Goal: Task Accomplishment & Management: Manage account settings

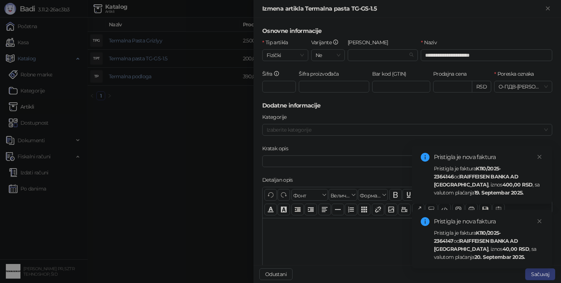
click at [222, 195] on div at bounding box center [280, 141] width 561 height 283
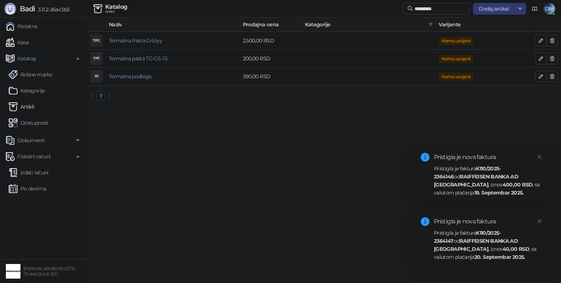
click at [39, 154] on span "Fiskalni računi" at bounding box center [34, 156] width 33 height 15
click at [550, 8] on span "DM" at bounding box center [549, 9] width 12 height 12
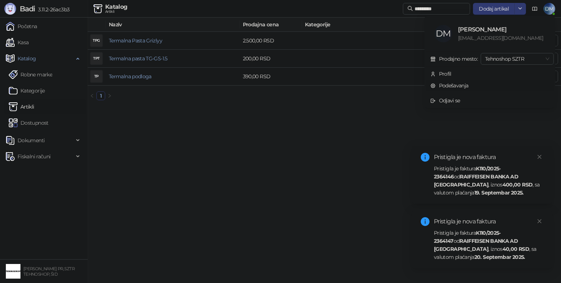
click at [461, 84] on link "Podešavanja" at bounding box center [449, 85] width 38 height 7
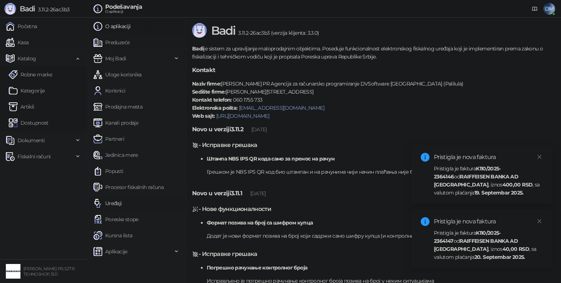
click at [115, 204] on link "Uređaji" at bounding box center [107, 203] width 28 height 15
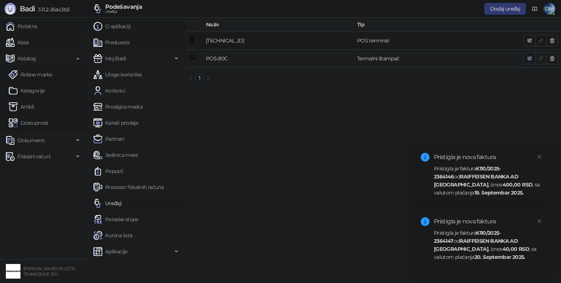
click at [531, 58] on icon "button" at bounding box center [529, 59] width 4 height 4
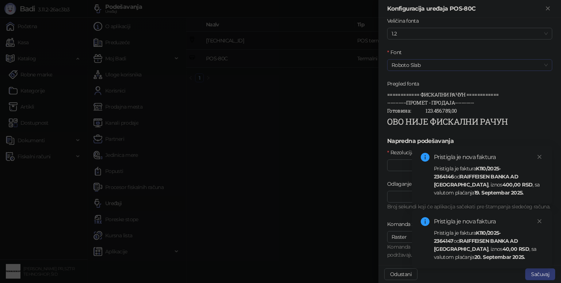
scroll to position [256, 0]
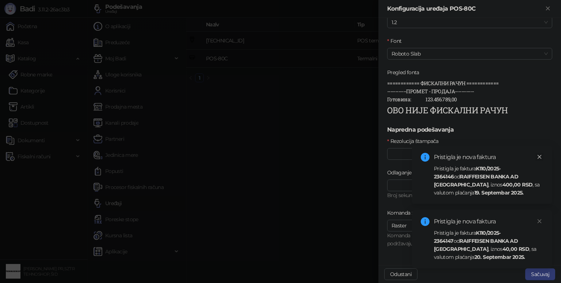
click at [539, 154] on icon "close" at bounding box center [539, 156] width 5 height 5
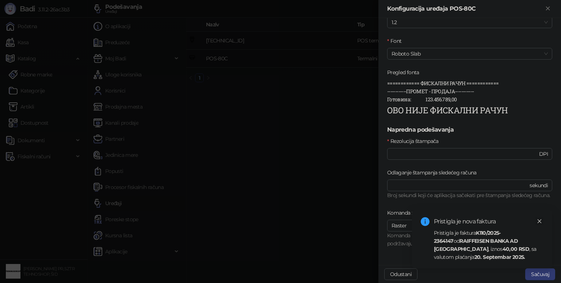
click at [542, 221] on link "Close" at bounding box center [539, 221] width 8 height 8
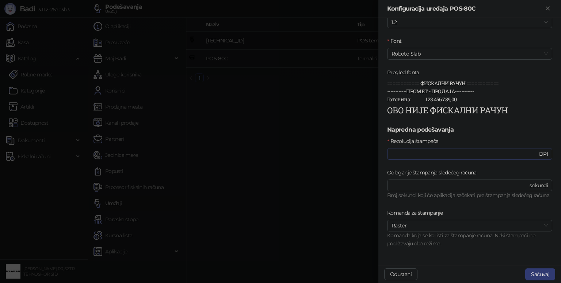
click at [539, 151] on span "DPI" at bounding box center [543, 154] width 9 height 8
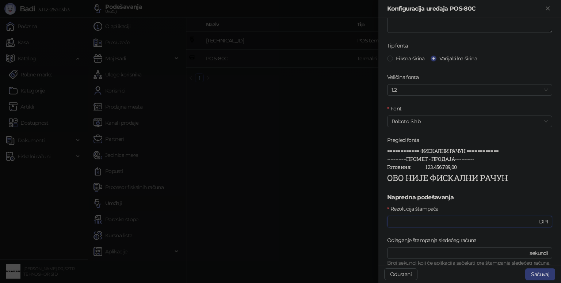
scroll to position [183, 0]
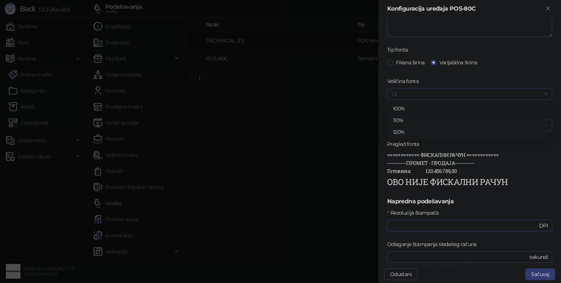
click at [538, 91] on span "1.2" at bounding box center [469, 93] width 156 height 11
click at [405, 131] on div "120%" at bounding box center [466, 132] width 147 height 8
click at [439, 126] on span "Roboto Slab" at bounding box center [469, 125] width 156 height 11
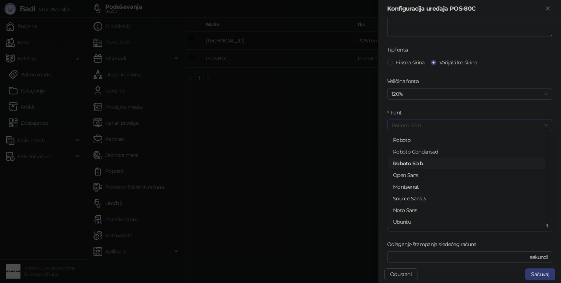
click at [430, 174] on div "Open Sans" at bounding box center [466, 175] width 147 height 8
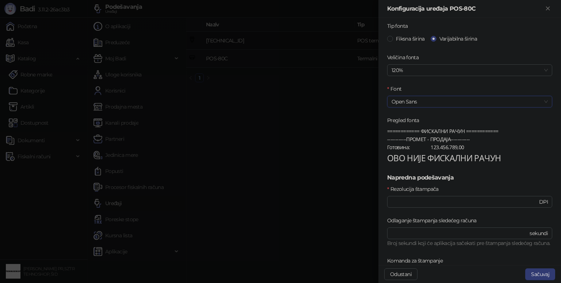
scroll to position [219, 0]
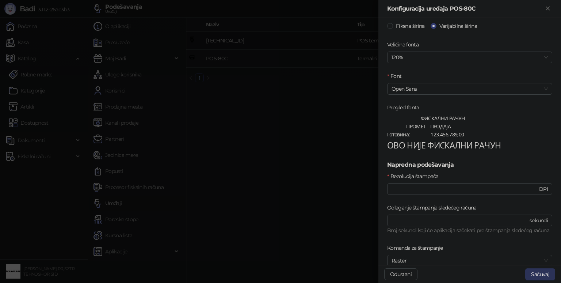
click at [542, 276] on button "Sačuvaj" at bounding box center [540, 274] width 30 height 12
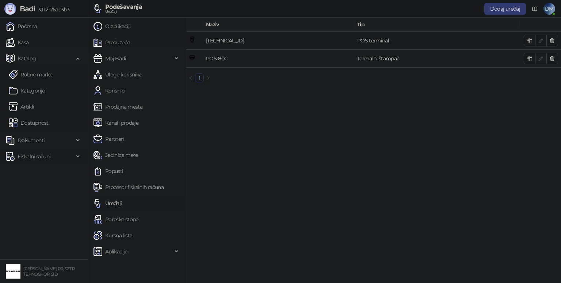
click at [41, 157] on span "Fiskalni računi" at bounding box center [34, 156] width 33 height 15
click at [37, 170] on link "Izdati računi" at bounding box center [29, 172] width 40 height 15
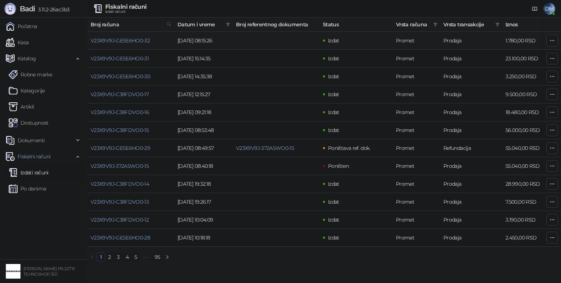
click at [120, 44] on td "V23X9V9J-GESE6HO0-32" at bounding box center [131, 41] width 87 height 18
click at [123, 40] on link "V23X9V9J-GESE6HO0-32" at bounding box center [120, 40] width 59 height 7
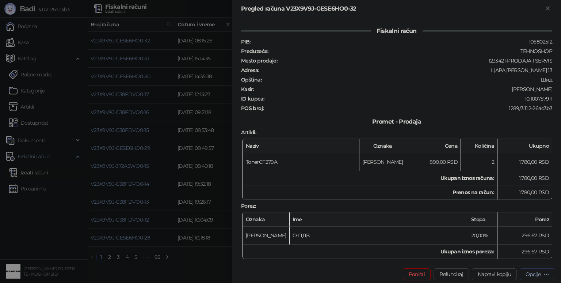
click at [539, 272] on div "Opcije" at bounding box center [532, 273] width 15 height 7
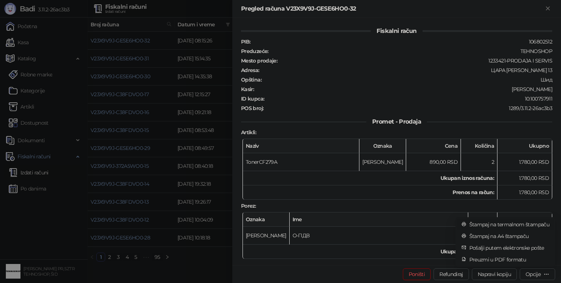
click at [523, 223] on span "Štampaj na termalnom štampaču" at bounding box center [509, 224] width 80 height 8
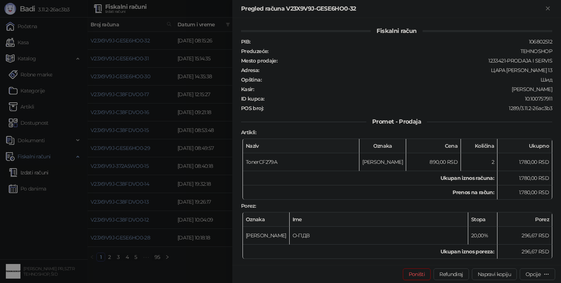
click at [195, 266] on div at bounding box center [280, 141] width 561 height 283
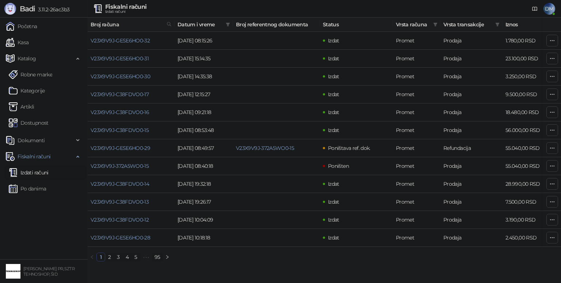
click at [543, 9] on span "DM" at bounding box center [549, 9] width 12 height 12
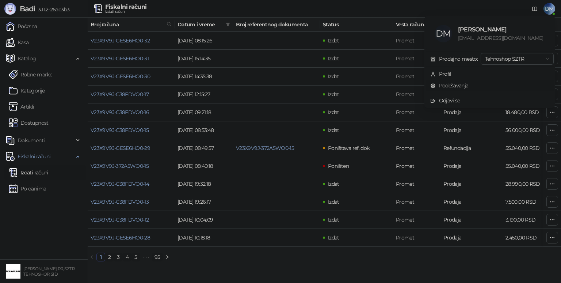
click at [467, 84] on link "Podešavanja" at bounding box center [449, 85] width 38 height 7
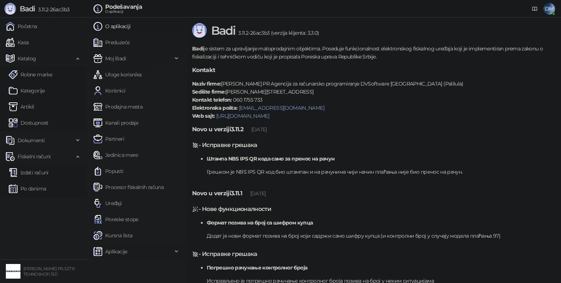
click at [118, 250] on span "Aplikacije" at bounding box center [116, 251] width 22 height 15
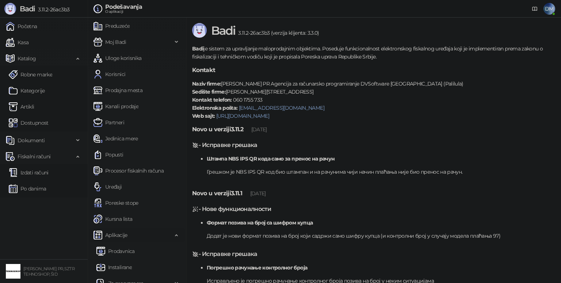
scroll to position [26, 0]
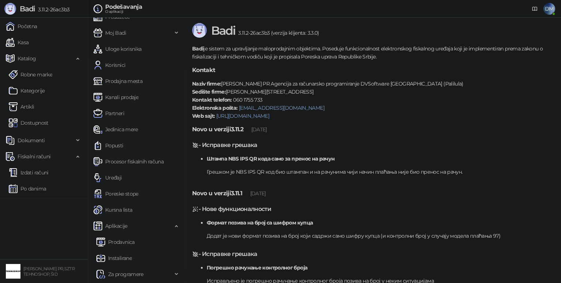
click at [135, 272] on span "Za programere" at bounding box center [125, 273] width 35 height 15
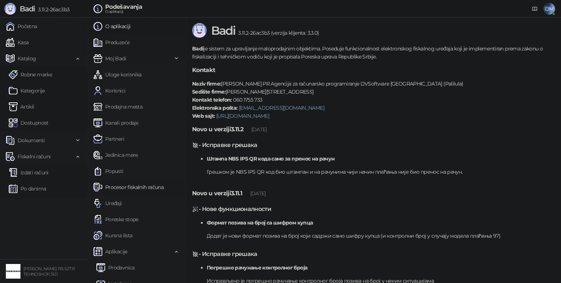
click at [122, 187] on link "Procesor fiskalnih računa" at bounding box center [128, 187] width 70 height 15
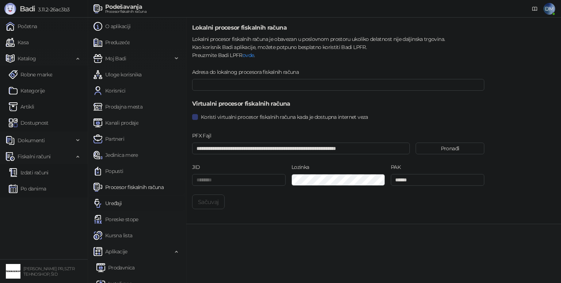
click at [119, 207] on link "Uređaji" at bounding box center [107, 203] width 28 height 15
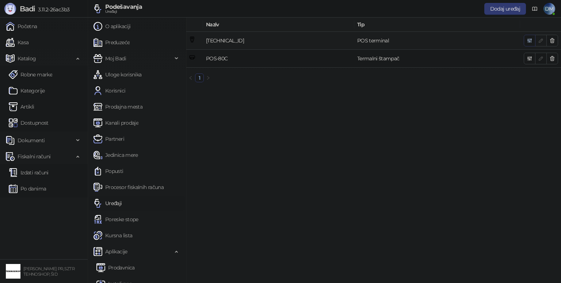
click at [526, 42] on icon "button" at bounding box center [529, 41] width 6 height 6
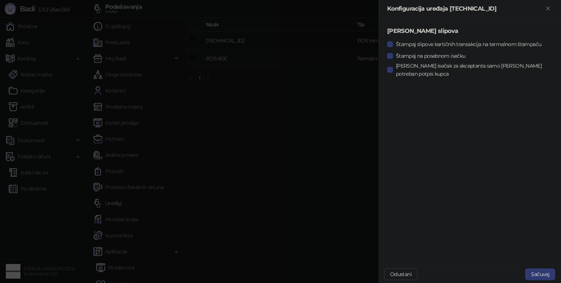
click at [346, 134] on div at bounding box center [280, 141] width 561 height 283
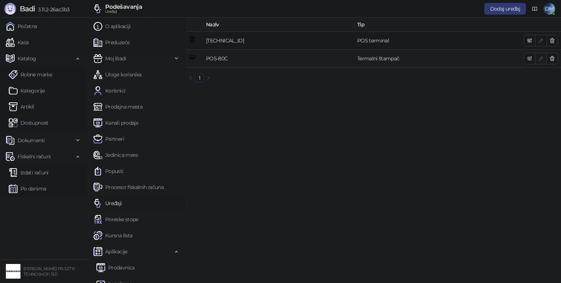
click at [530, 59] on icon "button" at bounding box center [529, 59] width 4 height 4
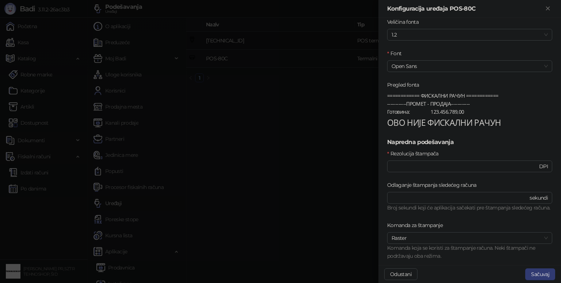
scroll to position [261, 0]
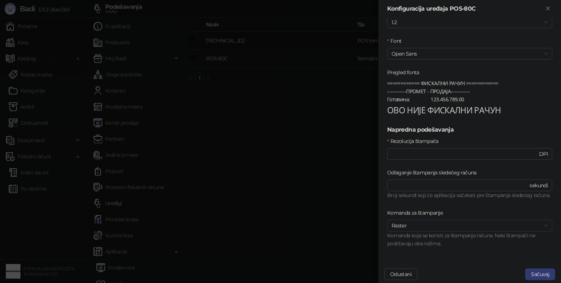
click at [538, 226] on span "Raster" at bounding box center [469, 225] width 156 height 11
click at [514, 240] on div "Image" at bounding box center [466, 240] width 147 height 8
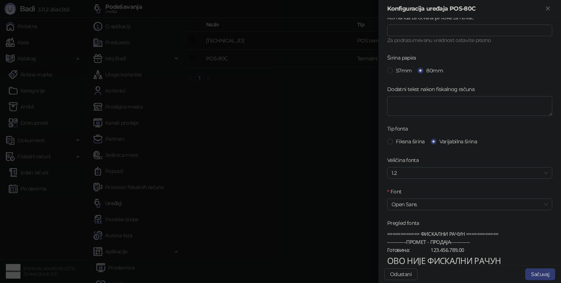
scroll to position [146, 0]
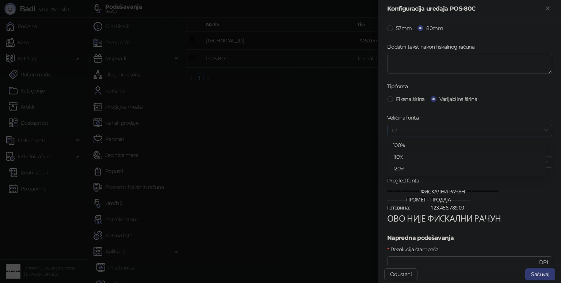
click at [495, 129] on span "1.2" at bounding box center [469, 130] width 156 height 11
click at [487, 160] on span "Open Sans" at bounding box center [469, 161] width 156 height 11
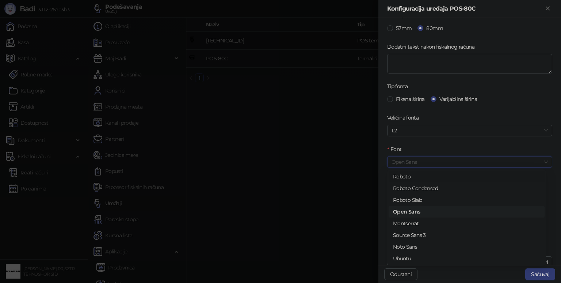
click at [473, 171] on div "Roboto" at bounding box center [466, 176] width 156 height 12
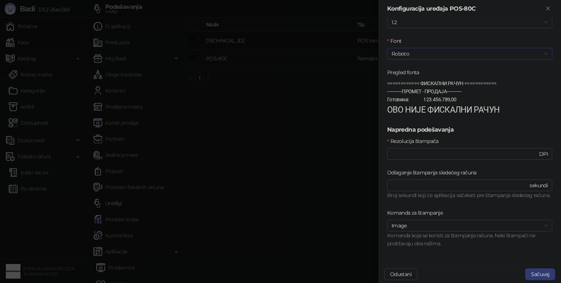
scroll to position [261, 0]
click at [543, 270] on button "Sačuvaj" at bounding box center [540, 274] width 30 height 12
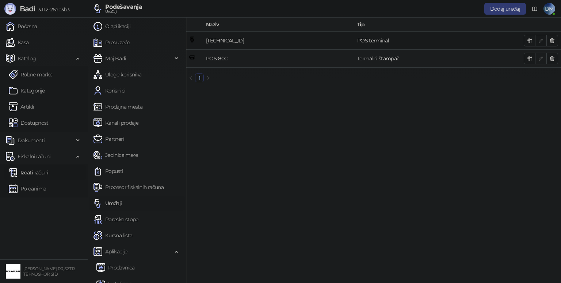
click at [37, 173] on link "Izdati računi" at bounding box center [29, 172] width 40 height 15
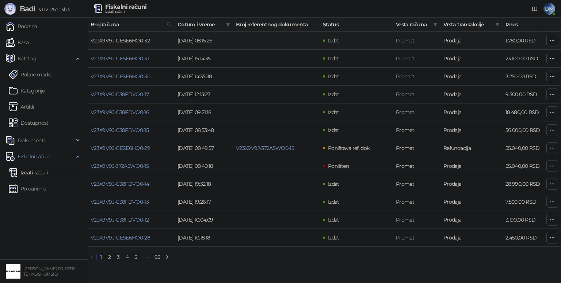
click at [130, 41] on link "V23X9V9J-GESE6HO0-32" at bounding box center [120, 40] width 59 height 7
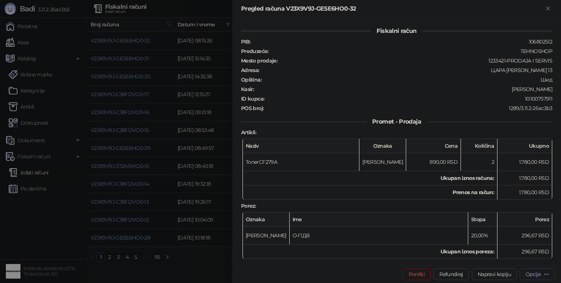
click at [549, 271] on button "Opcije" at bounding box center [536, 274] width 35 height 12
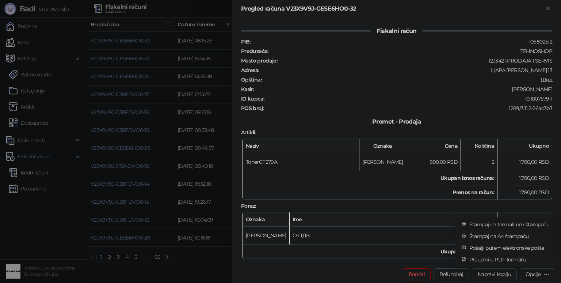
click at [531, 225] on span "Štampaj na termalnom štampaču" at bounding box center [509, 224] width 80 height 8
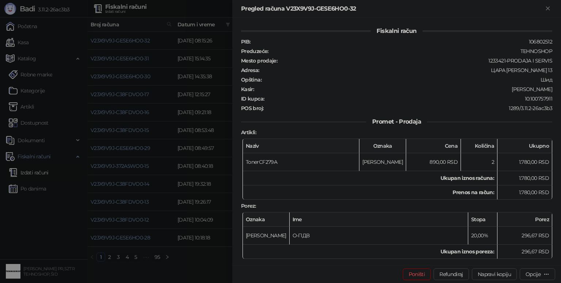
click at [188, 270] on div at bounding box center [280, 141] width 561 height 283
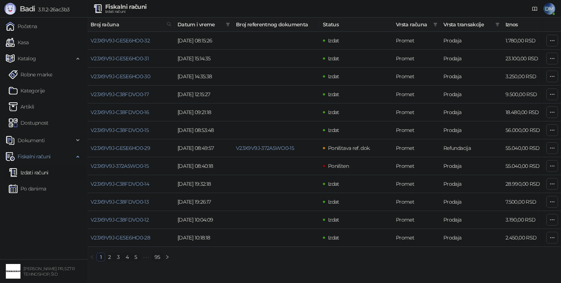
click at [549, 5] on span "DM" at bounding box center [549, 9] width 12 height 12
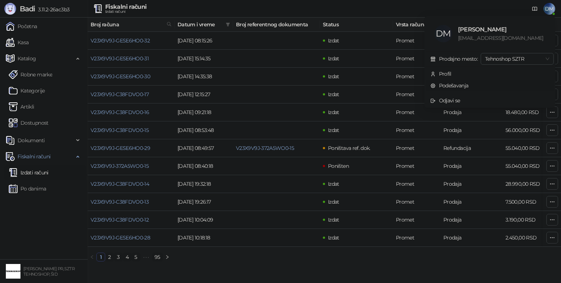
click at [465, 82] on link "Podešavanja" at bounding box center [449, 85] width 38 height 7
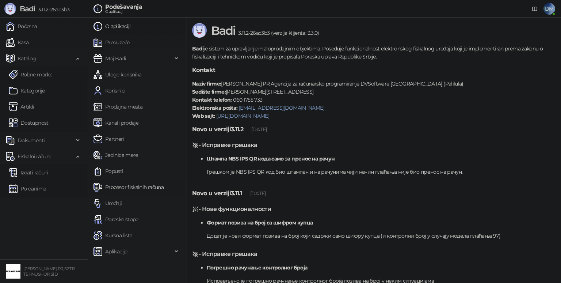
click at [123, 188] on link "Procesor fiskalnih računa" at bounding box center [128, 187] width 70 height 15
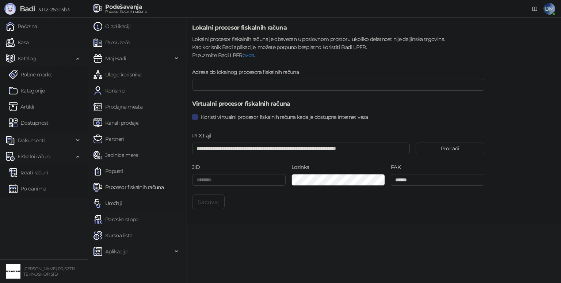
click at [116, 204] on link "Uređaji" at bounding box center [107, 203] width 28 height 15
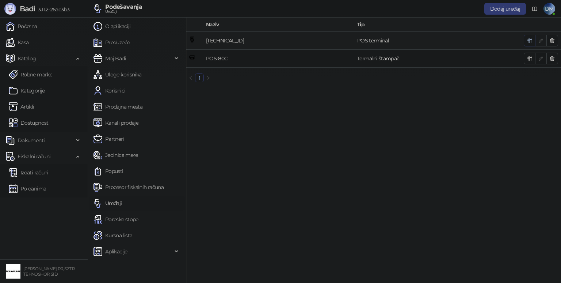
click at [530, 39] on icon "button" at bounding box center [529, 41] width 6 height 6
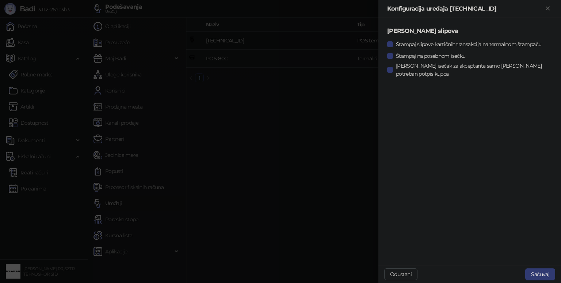
click at [326, 126] on div at bounding box center [280, 141] width 561 height 283
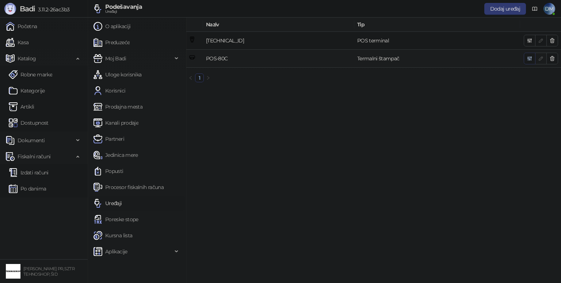
click at [530, 59] on icon "button" at bounding box center [529, 58] width 6 height 6
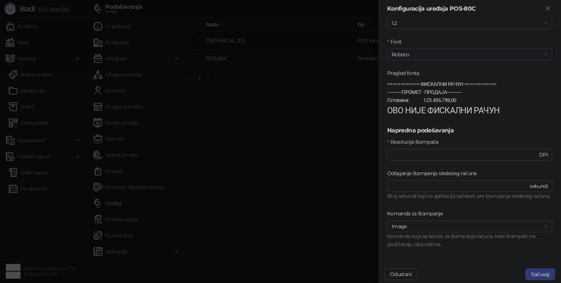
scroll to position [256, 0]
click at [539, 151] on span "DPI" at bounding box center [543, 154] width 9 height 8
click at [492, 155] on input "***" at bounding box center [464, 154] width 146 height 8
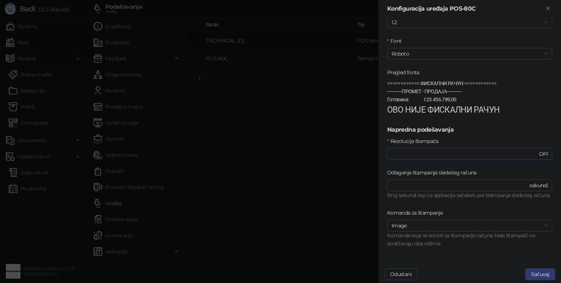
scroll to position [261, 0]
click at [536, 222] on span "Image" at bounding box center [469, 225] width 156 height 11
type input "***"
click at [492, 251] on div "Raster" at bounding box center [466, 251] width 147 height 8
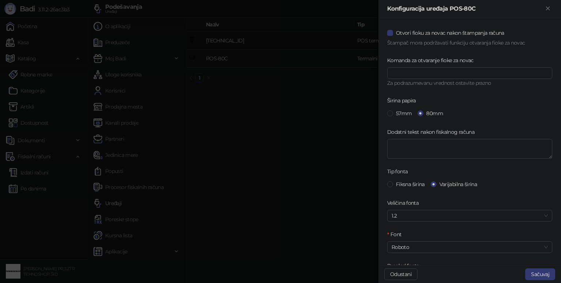
scroll to position [73, 0]
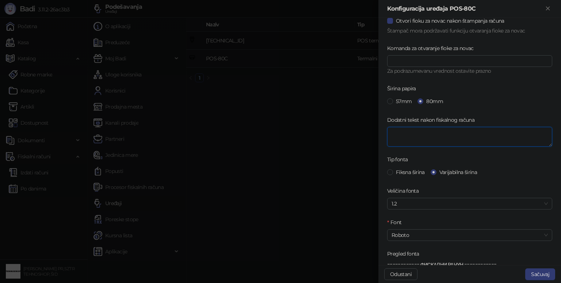
click at [480, 135] on textarea "Dodatni tekst nakon fiskalnog računa" at bounding box center [469, 137] width 165 height 20
click at [477, 200] on span "1.2" at bounding box center [469, 203] width 156 height 11
type textarea "**********"
click at [449, 217] on div "100%" at bounding box center [466, 218] width 147 height 8
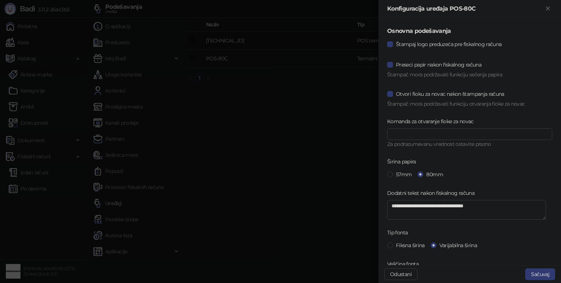
scroll to position [183, 0]
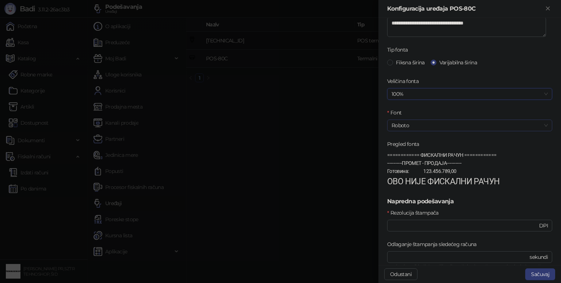
click at [489, 121] on span "Roboto" at bounding box center [469, 125] width 156 height 11
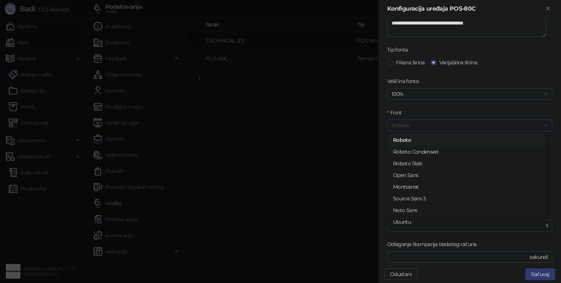
click at [410, 222] on div "Ubuntu" at bounding box center [466, 222] width 147 height 8
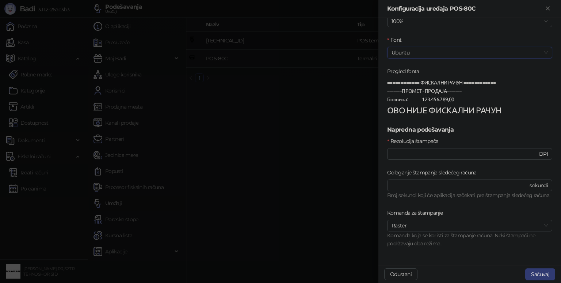
scroll to position [261, 0]
click at [546, 271] on button "Sačuvaj" at bounding box center [540, 274] width 30 height 12
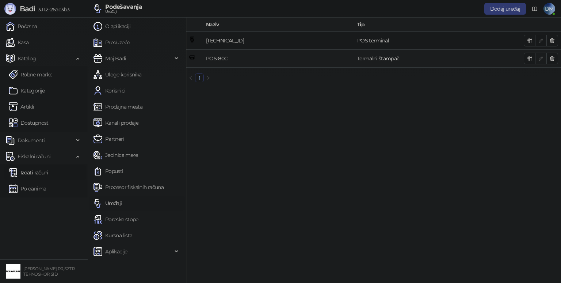
click at [40, 172] on link "Izdati računi" at bounding box center [29, 172] width 40 height 15
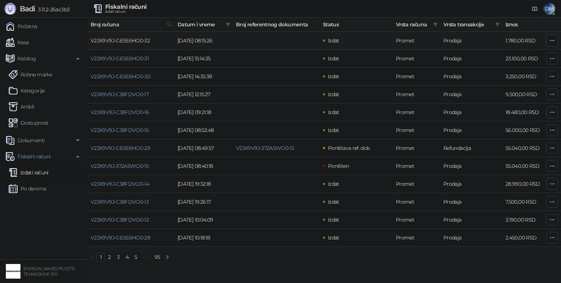
click at [113, 42] on link "V23X9V9J-GESE6HO0-32" at bounding box center [120, 40] width 59 height 7
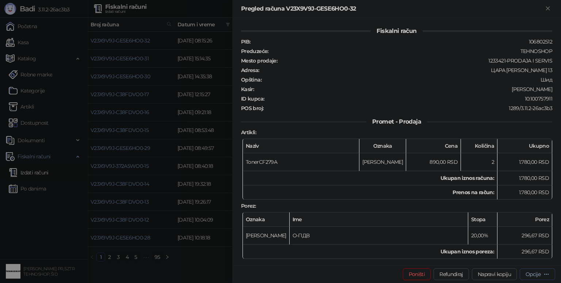
click at [545, 275] on icon "button" at bounding box center [546, 274] width 6 height 6
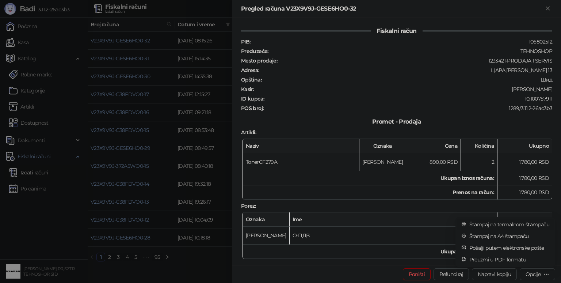
click at [523, 223] on span "Štampaj na termalnom štampaču" at bounding box center [509, 224] width 80 height 8
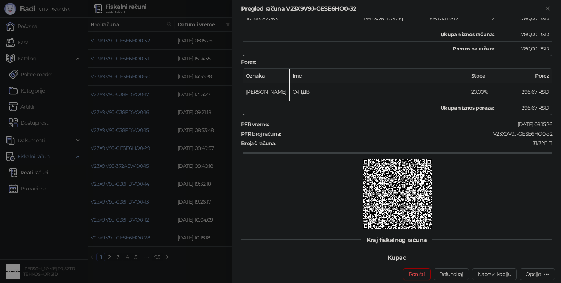
scroll to position [194, 0]
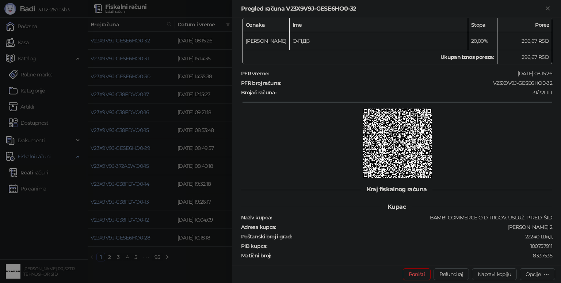
click at [42, 117] on div at bounding box center [280, 141] width 561 height 283
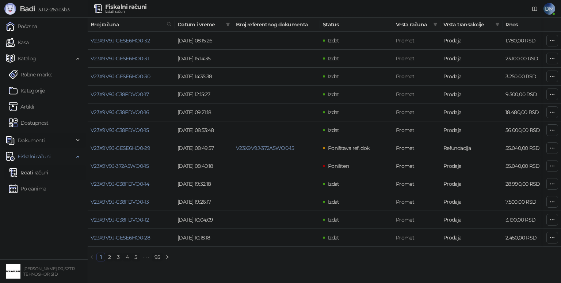
click at [35, 140] on span "Dokumenti" at bounding box center [31, 140] width 27 height 15
click at [32, 220] on link "Po danima" at bounding box center [27, 222] width 37 height 15
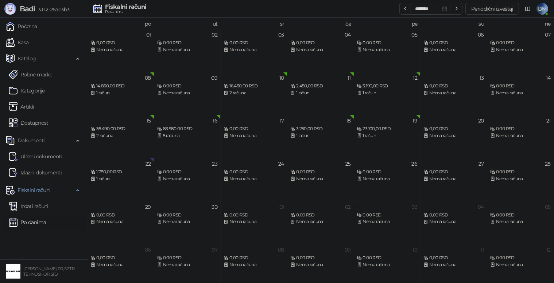
click at [542, 7] on span "DM" at bounding box center [543, 9] width 12 height 12
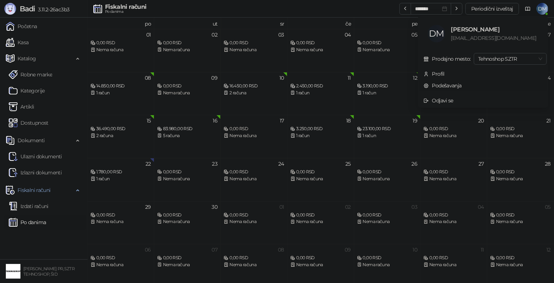
click at [451, 84] on link "Podešavanja" at bounding box center [443, 85] width 38 height 7
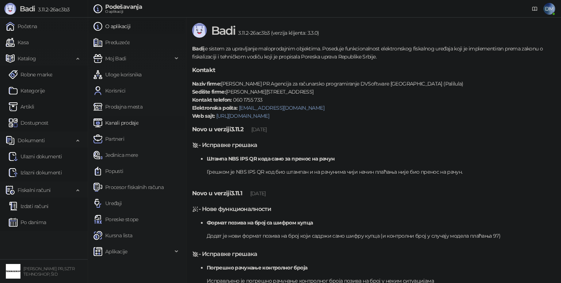
click at [120, 122] on link "Kanali prodaje" at bounding box center [115, 122] width 45 height 15
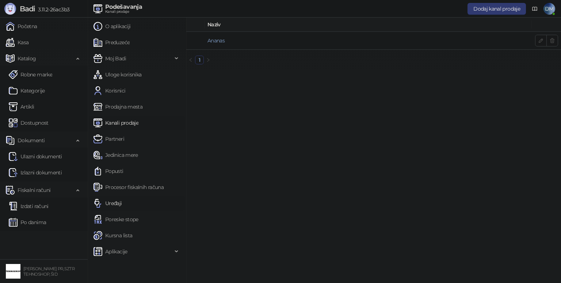
click at [110, 202] on link "Uređaji" at bounding box center [107, 203] width 28 height 15
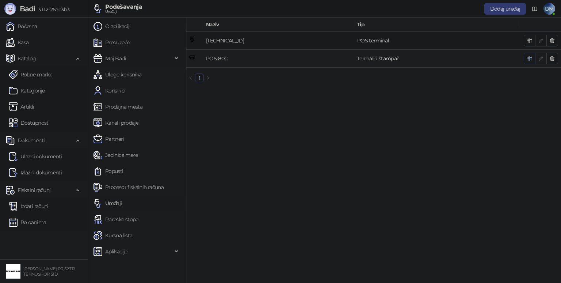
click at [527, 58] on icon "button" at bounding box center [529, 58] width 6 height 6
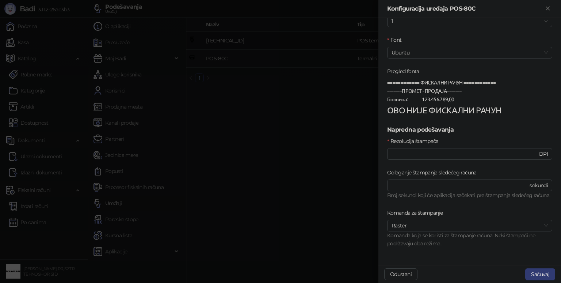
scroll to position [261, 0]
click at [432, 150] on input "***" at bounding box center [464, 154] width 146 height 8
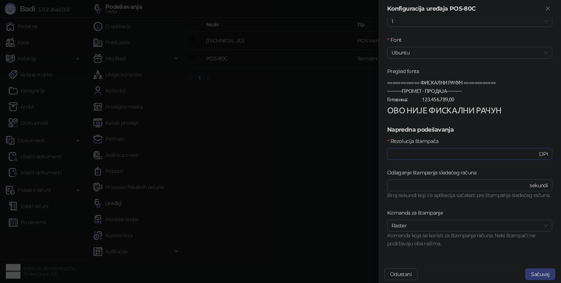
click at [432, 150] on input "***" at bounding box center [464, 154] width 146 height 8
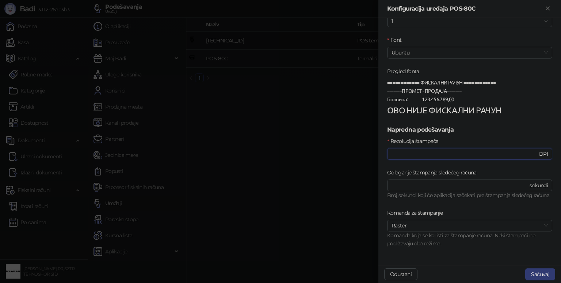
click at [432, 150] on input "***" at bounding box center [464, 154] width 146 height 8
type input "***"
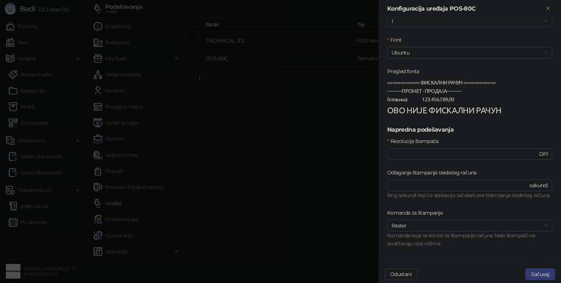
click at [357, 155] on div at bounding box center [280, 141] width 561 height 283
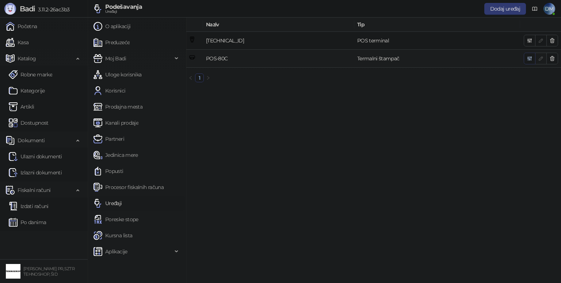
click at [530, 58] on icon "button" at bounding box center [529, 59] width 4 height 4
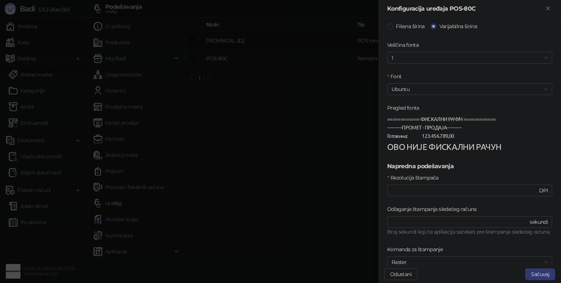
scroll to position [219, 0]
click at [506, 89] on span "Ubuntu" at bounding box center [469, 88] width 156 height 11
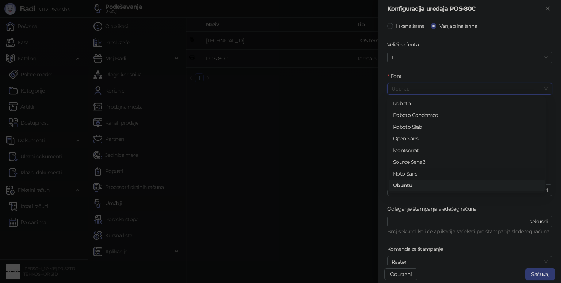
click at [414, 172] on div "Noto Sans" at bounding box center [466, 173] width 147 height 8
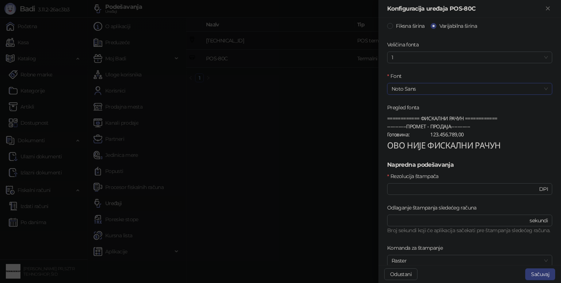
click at [499, 87] on span "Noto Sans" at bounding box center [469, 88] width 156 height 11
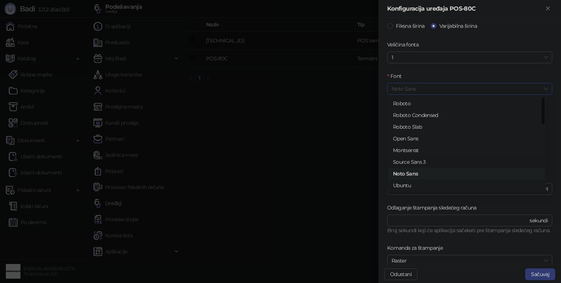
click at [423, 160] on div "Source Sans 3" at bounding box center [466, 162] width 147 height 8
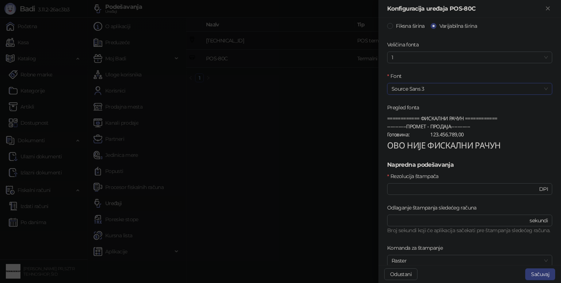
scroll to position [261, 0]
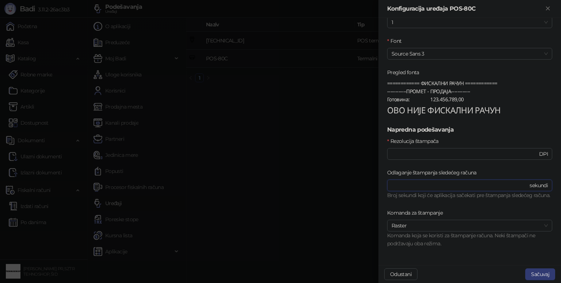
drag, startPoint x: 396, startPoint y: 177, endPoint x: 364, endPoint y: 176, distance: 32.1
click at [368, 176] on div "**********" at bounding box center [280, 141] width 561 height 283
type input "*"
click at [453, 150] on input "***" at bounding box center [464, 154] width 146 height 8
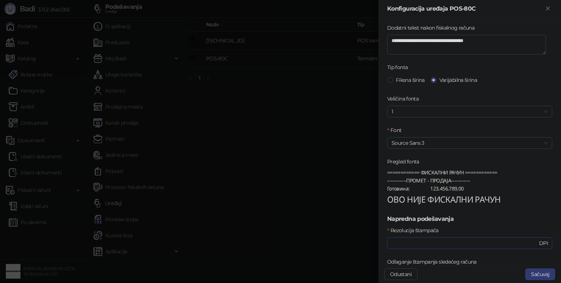
scroll to position [152, 0]
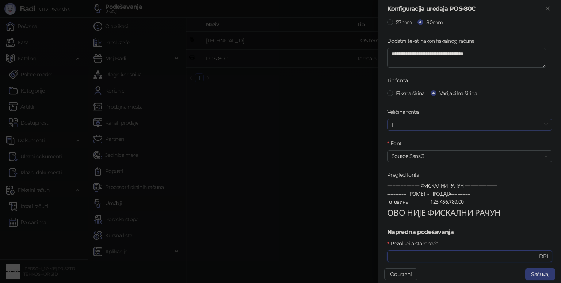
click at [464, 123] on span "1" at bounding box center [469, 124] width 156 height 11
type input "***"
click at [433, 160] on div "120%" at bounding box center [466, 162] width 147 height 8
click at [393, 92] on span "Fiksna širina" at bounding box center [410, 93] width 35 height 8
click at [437, 91] on span "Varijabilna širina" at bounding box center [457, 93] width 43 height 8
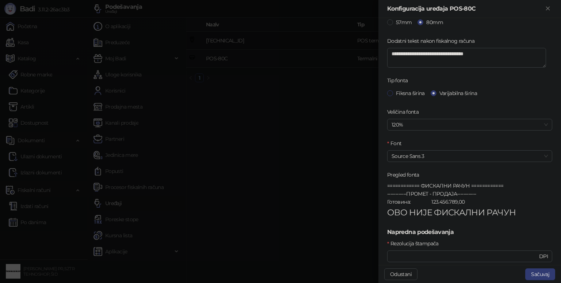
click at [393, 94] on span "Fiksna širina" at bounding box center [410, 93] width 35 height 8
click at [488, 154] on input "Font" at bounding box center [466, 155] width 150 height 11
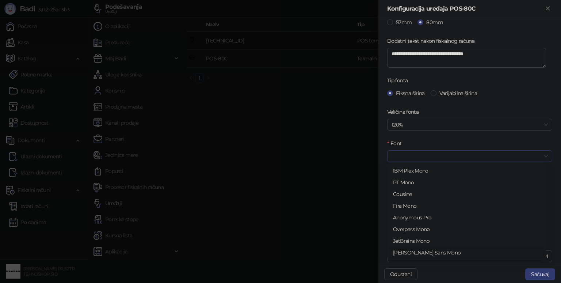
scroll to position [0, 0]
click at [437, 92] on span "Varijabilna širina" at bounding box center [457, 93] width 43 height 8
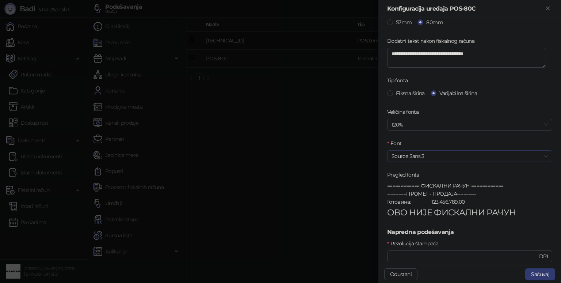
click at [448, 156] on span "Source Sans 3" at bounding box center [469, 155] width 156 height 11
click at [550, 274] on button "Sačuvaj" at bounding box center [540, 274] width 30 height 12
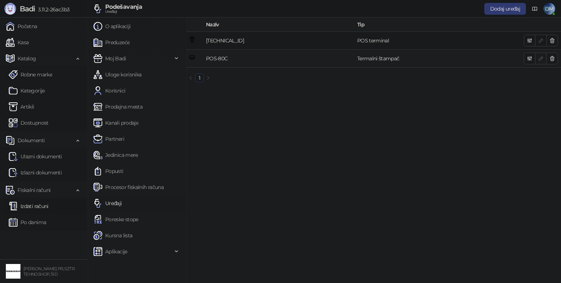
click at [36, 203] on link "Izdati računi" at bounding box center [29, 206] width 40 height 15
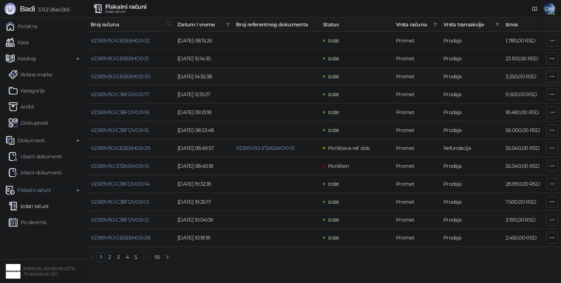
click at [113, 23] on span "Broj računa" at bounding box center [127, 24] width 73 height 8
click at [115, 40] on link "V23X9V9J-GESE6HO0-32" at bounding box center [120, 40] width 59 height 7
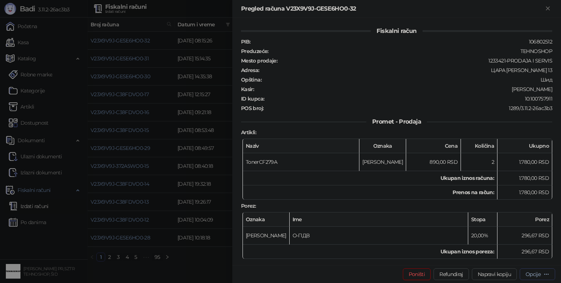
click at [548, 273] on icon "button" at bounding box center [546, 274] width 6 height 6
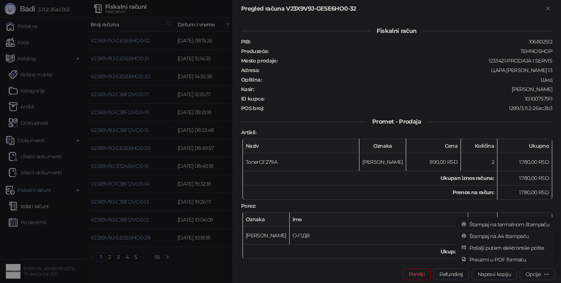
click at [531, 224] on span "Štampaj na termalnom štampaču" at bounding box center [509, 224] width 80 height 8
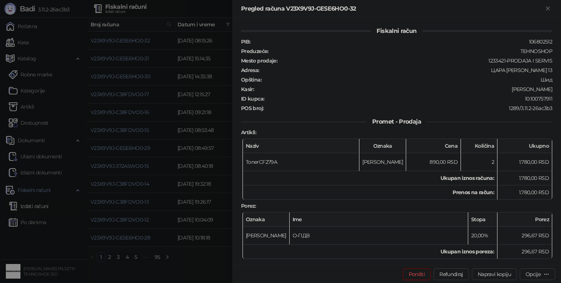
click at [195, 269] on div at bounding box center [280, 141] width 561 height 283
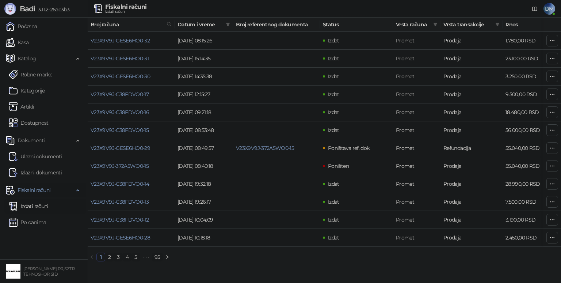
click at [39, 190] on span "Fiskalni računi" at bounding box center [34, 190] width 33 height 15
click at [34, 106] on link "Artikli" at bounding box center [22, 106] width 26 height 15
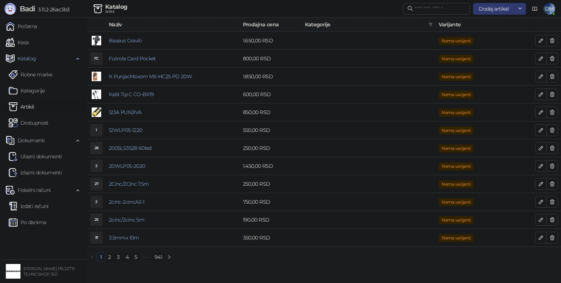
click at [542, 8] on div "Dodaj artikal DM" at bounding box center [479, 9] width 152 height 18
click at [549, 7] on span "DM" at bounding box center [549, 9] width 12 height 12
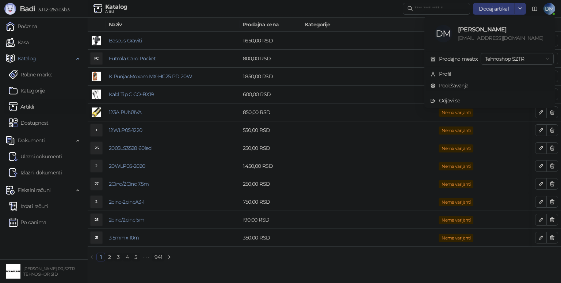
click at [449, 87] on link "Podešavanja" at bounding box center [449, 85] width 38 height 7
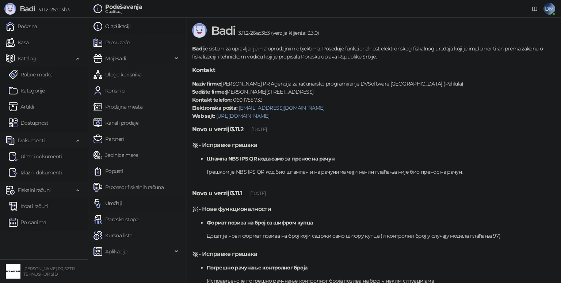
click at [121, 202] on link "Uređaji" at bounding box center [107, 203] width 28 height 15
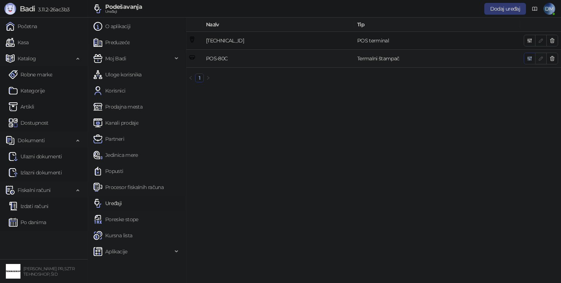
click at [526, 58] on icon "button" at bounding box center [529, 58] width 6 height 6
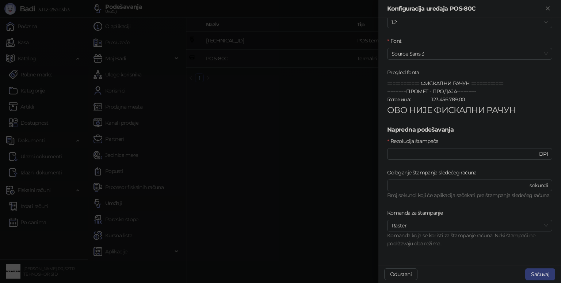
scroll to position [261, 0]
drag, startPoint x: 419, startPoint y: 174, endPoint x: 350, endPoint y: 178, distance: 68.7
click at [352, 178] on div "**********" at bounding box center [280, 141] width 561 height 283
click at [454, 228] on span "Raster" at bounding box center [469, 225] width 156 height 11
type input "*"
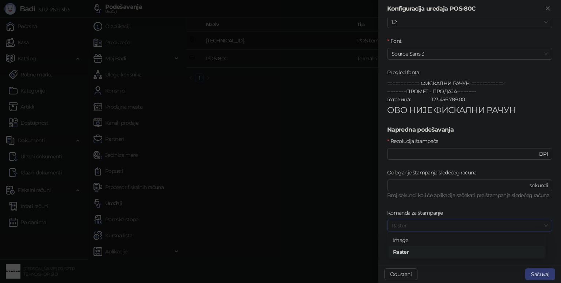
click at [411, 239] on div "Image" at bounding box center [466, 240] width 147 height 8
click at [541, 271] on button "Sačuvaj" at bounding box center [540, 274] width 30 height 12
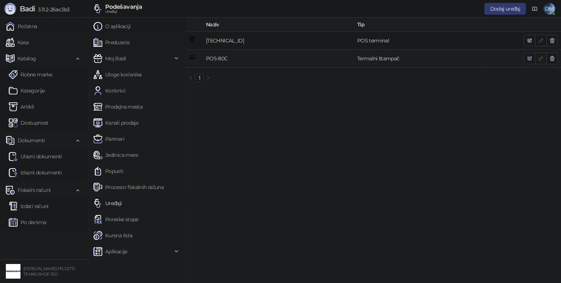
click at [527, 58] on icon "button" at bounding box center [529, 59] width 4 height 4
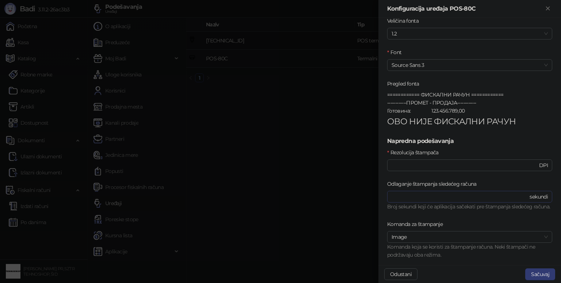
scroll to position [261, 0]
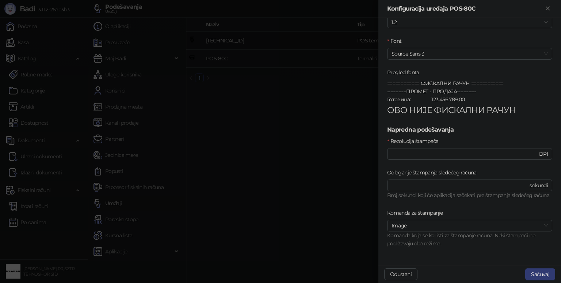
click at [329, 201] on div at bounding box center [280, 141] width 561 height 283
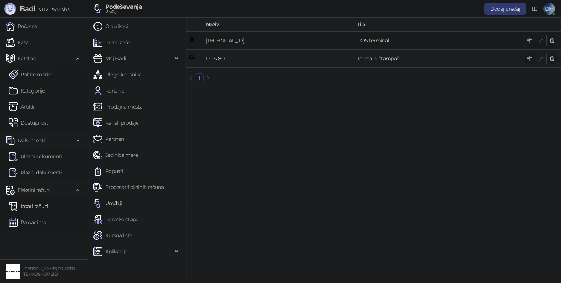
click at [39, 204] on link "Izdati računi" at bounding box center [29, 206] width 40 height 15
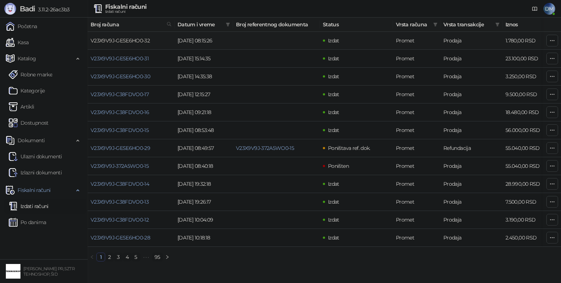
click at [141, 39] on link "V23X9V9J-GESE6HO0-32" at bounding box center [120, 40] width 59 height 7
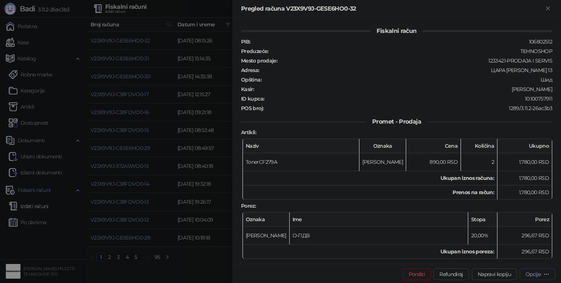
click at [543, 274] on icon "button" at bounding box center [546, 274] width 6 height 6
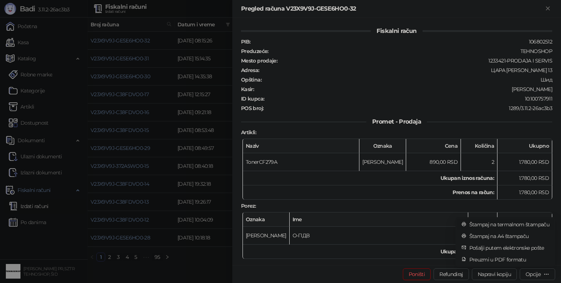
click at [507, 223] on span "Štampaj na termalnom štampaču" at bounding box center [509, 224] width 80 height 8
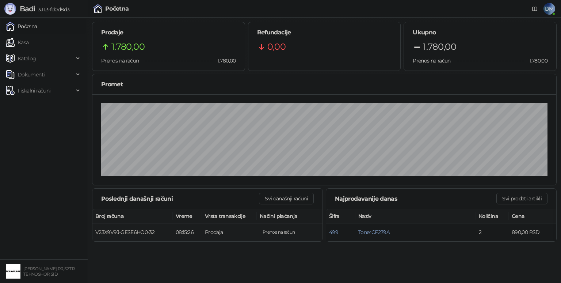
click at [142, 233] on span "V23X9V9J-GESE6HO0-32" at bounding box center [124, 231] width 59 height 7
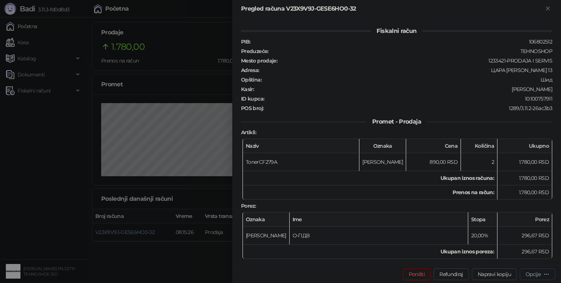
click at [541, 273] on div "Opcije" at bounding box center [537, 273] width 24 height 7
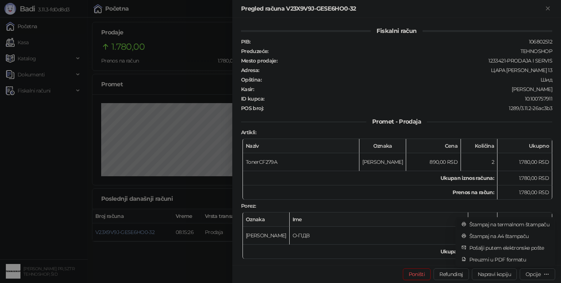
click at [517, 223] on span "Štampaj na termalnom štampaču" at bounding box center [509, 224] width 80 height 8
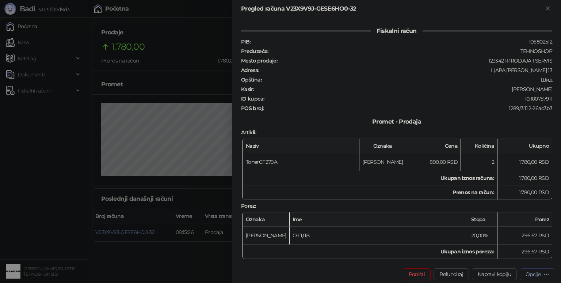
click at [546, 269] on button "Opcije" at bounding box center [536, 274] width 35 height 12
click at [198, 189] on div at bounding box center [280, 141] width 561 height 283
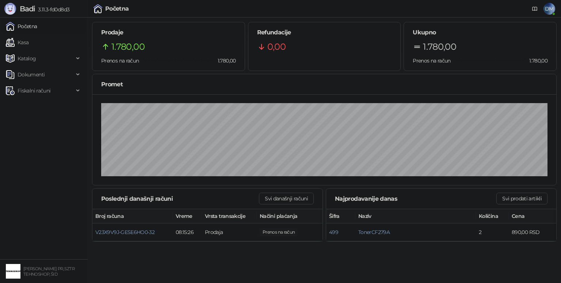
click at [550, 9] on span "DM" at bounding box center [549, 9] width 12 height 12
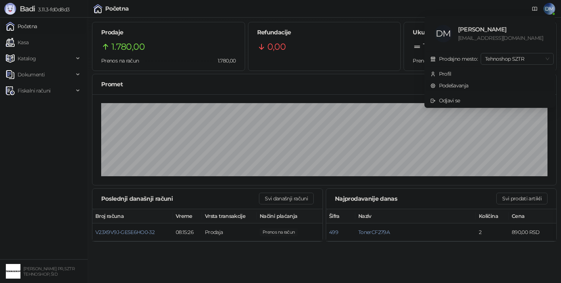
click at [468, 83] on link "Podešavanja" at bounding box center [449, 85] width 38 height 7
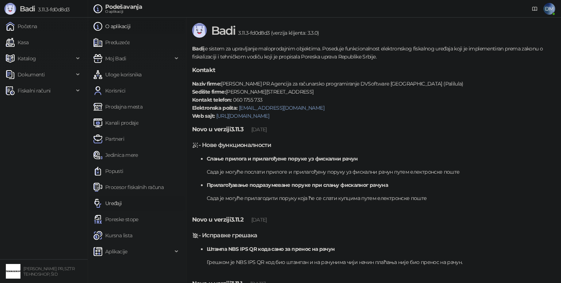
drag, startPoint x: 114, startPoint y: 199, endPoint x: 120, endPoint y: 200, distance: 6.5
click at [114, 198] on link "Uređaji" at bounding box center [107, 203] width 28 height 15
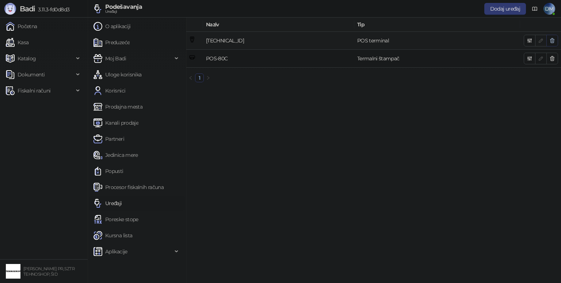
click at [553, 39] on icon "button" at bounding box center [552, 40] width 4 height 4
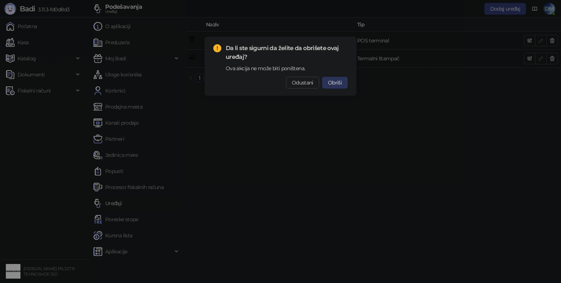
click at [332, 84] on span "Obriši" at bounding box center [335, 82] width 14 height 7
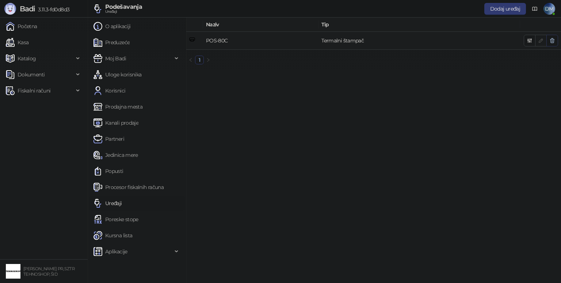
click at [554, 40] on icon "button" at bounding box center [552, 41] width 6 height 6
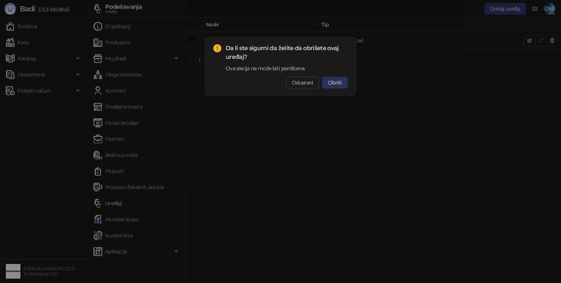
click at [335, 85] on span "Obriši" at bounding box center [335, 82] width 14 height 7
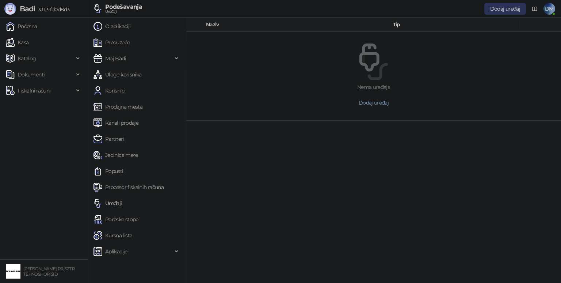
click at [506, 9] on span "Dodaj uređaj" at bounding box center [505, 8] width 30 height 7
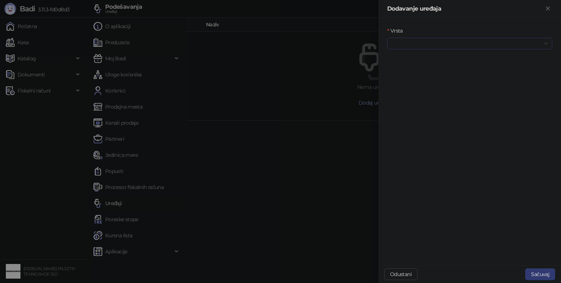
click at [485, 43] on input "Vrsta" at bounding box center [466, 43] width 150 height 11
click at [430, 79] on div "Termalni štampač" at bounding box center [469, 81] width 153 height 8
click at [431, 75] on input "Povezivanje" at bounding box center [466, 74] width 150 height 11
click at [418, 101] on div "Serijski" at bounding box center [469, 101] width 153 height 8
click at [418, 101] on input "Uređaj" at bounding box center [466, 106] width 150 height 11
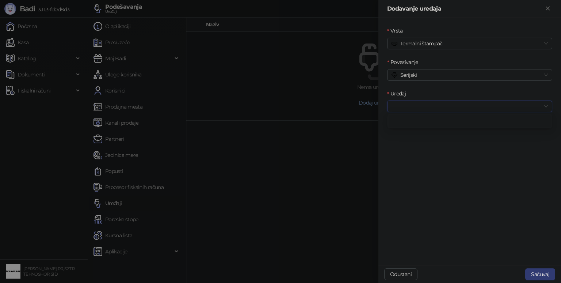
click at [418, 106] on input "Uređaj" at bounding box center [466, 106] width 150 height 11
click at [438, 74] on span "Serijski" at bounding box center [469, 74] width 156 height 11
click at [423, 122] on div "Štampač" at bounding box center [469, 124] width 153 height 8
click at [441, 107] on input "Uređaj" at bounding box center [466, 106] width 150 height 11
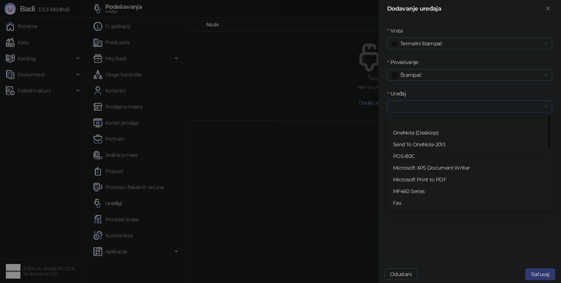
click at [414, 155] on div "POS-80C" at bounding box center [469, 156] width 153 height 8
click at [429, 138] on span "ESC/POS" at bounding box center [469, 137] width 156 height 11
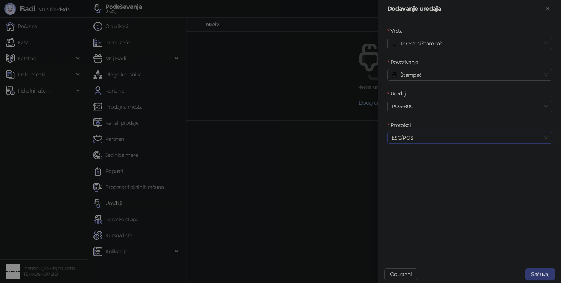
click at [429, 138] on span "ESC/POS" at bounding box center [469, 137] width 156 height 11
click at [422, 173] on div "PeriPage" at bounding box center [469, 176] width 153 height 8
click at [548, 271] on button "Sačuvaj" at bounding box center [540, 274] width 30 height 12
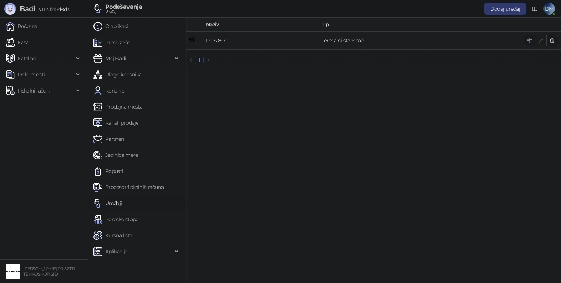
click at [528, 40] on icon "button" at bounding box center [529, 41] width 4 height 4
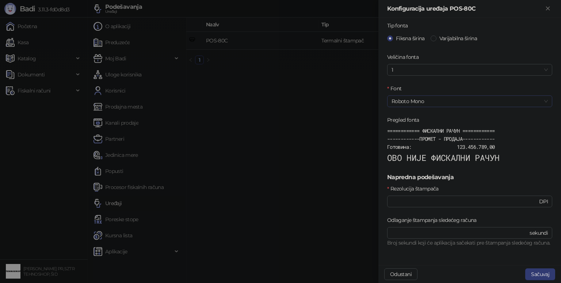
scroll to position [115, 0]
click at [402, 273] on button "Odustani" at bounding box center [400, 274] width 33 height 12
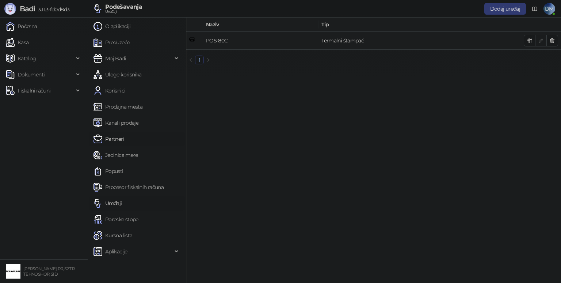
click at [116, 139] on link "Partneri" at bounding box center [108, 138] width 31 height 15
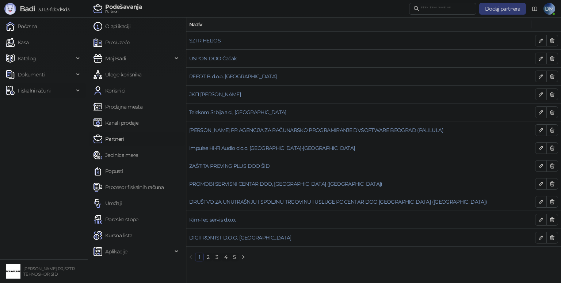
click at [34, 86] on span "Fiskalni računi" at bounding box center [34, 90] width 33 height 15
click at [44, 106] on link "Izdati računi" at bounding box center [29, 106] width 40 height 15
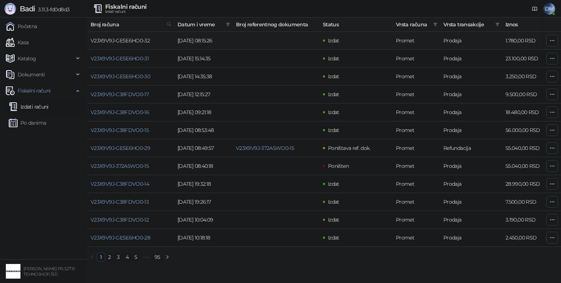
click at [126, 39] on link "V23X9V9J-GESE6HO0-32" at bounding box center [120, 40] width 59 height 7
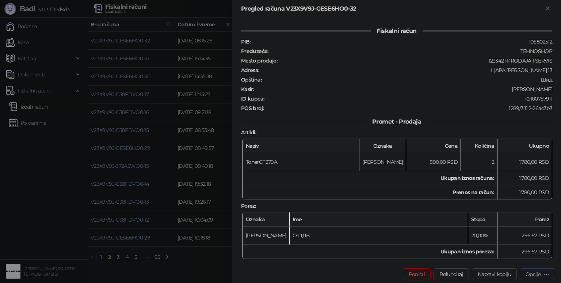
click at [549, 272] on button "Opcije" at bounding box center [536, 274] width 35 height 12
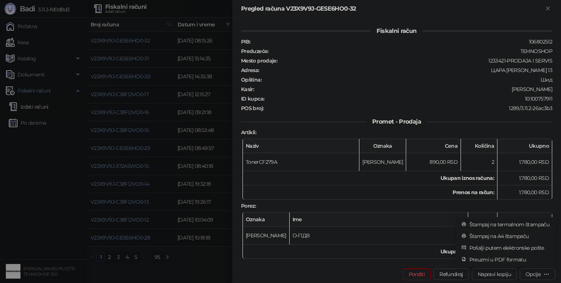
click at [512, 222] on span "Štampaj na termalnom štampaču" at bounding box center [509, 224] width 80 height 8
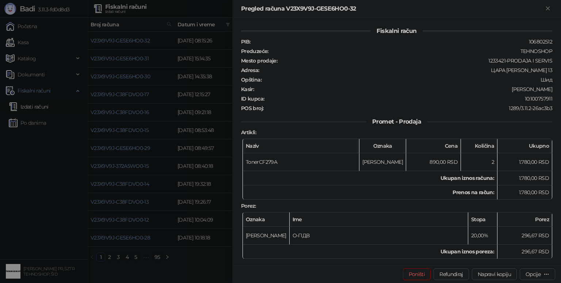
click at [63, 220] on div at bounding box center [280, 141] width 561 height 283
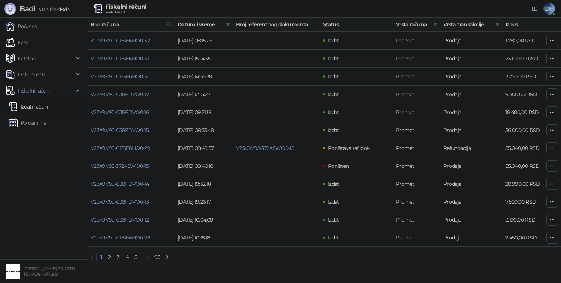
click at [547, 7] on span "DM" at bounding box center [549, 9] width 12 height 12
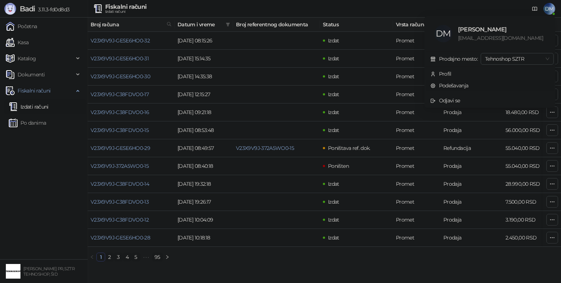
click at [465, 84] on link "Podešavanja" at bounding box center [449, 85] width 38 height 7
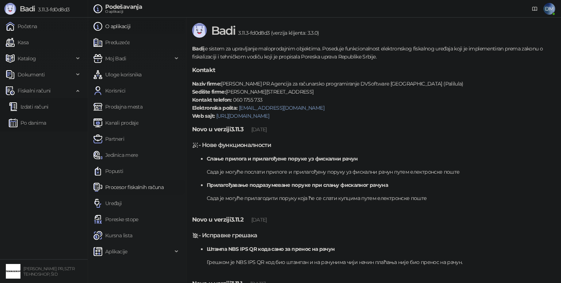
click at [135, 187] on link "Procesor fiskalnih računa" at bounding box center [128, 187] width 70 height 15
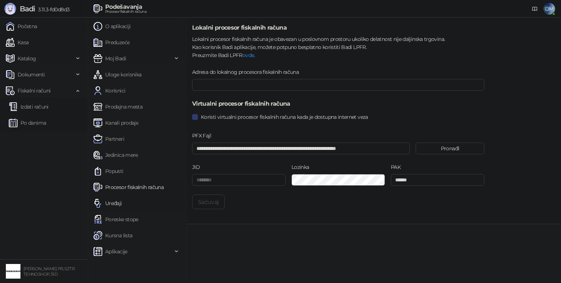
click at [114, 204] on link "Uređaji" at bounding box center [107, 203] width 28 height 15
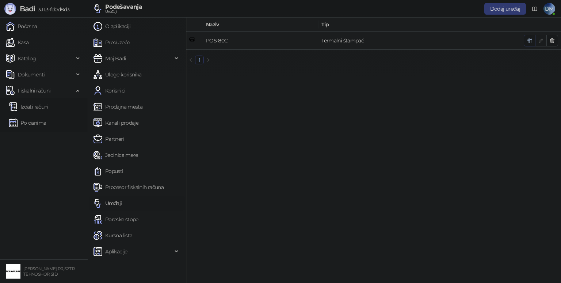
click at [531, 38] on icon "button" at bounding box center [529, 41] width 6 height 6
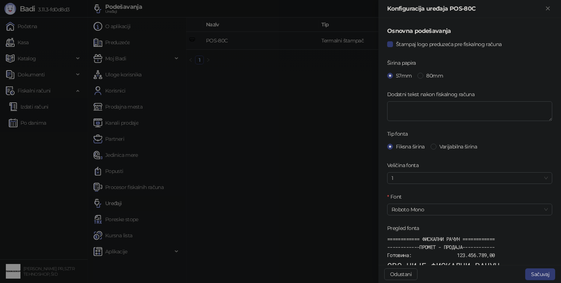
click at [416, 76] on div "57mm 80mm" at bounding box center [416, 76] width 59 height 8
click at [420, 73] on span at bounding box center [420, 76] width 6 height 6
drag, startPoint x: 531, startPoint y: 273, endPoint x: 535, endPoint y: 273, distance: 3.7
click at [531, 273] on button "Sačuvaj" at bounding box center [540, 274] width 30 height 12
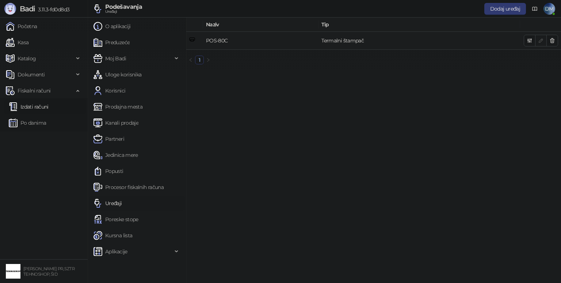
click at [34, 107] on link "Izdati računi" at bounding box center [29, 106] width 40 height 15
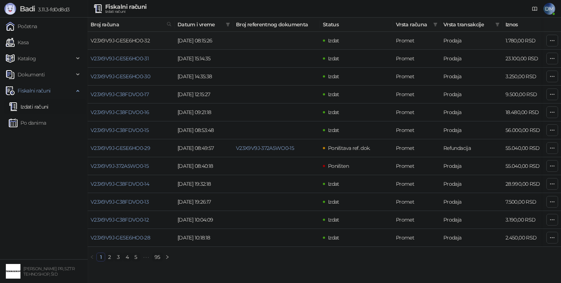
click at [128, 41] on link "V23X9V9J-GESE6HO0-32" at bounding box center [120, 40] width 59 height 7
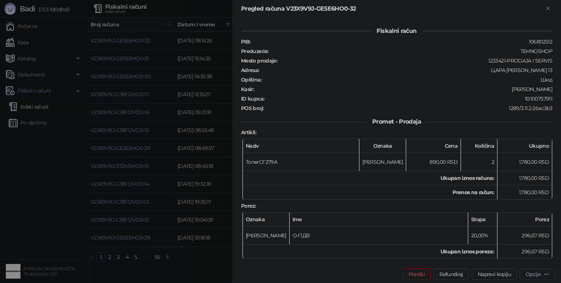
click at [547, 273] on icon "button" at bounding box center [546, 274] width 6 height 6
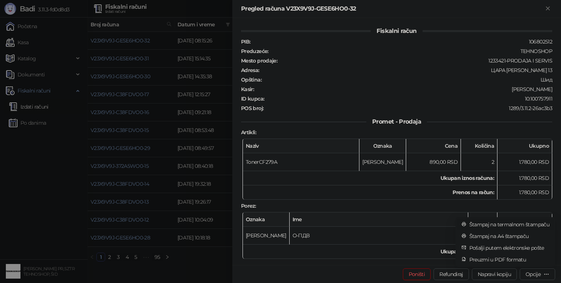
click at [530, 223] on span "Štampaj na termalnom štampaču" at bounding box center [509, 224] width 80 height 8
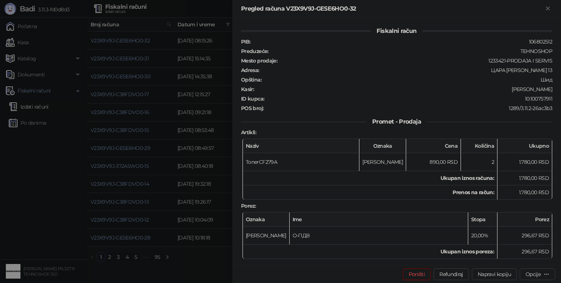
click at [15, 48] on div at bounding box center [280, 141] width 561 height 283
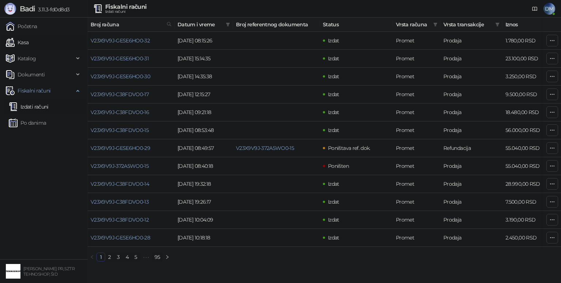
click at [28, 35] on link "Kasa" at bounding box center [17, 42] width 23 height 15
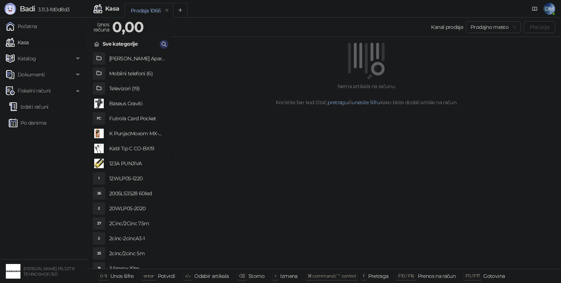
click at [165, 43] on icon "button" at bounding box center [164, 44] width 6 height 6
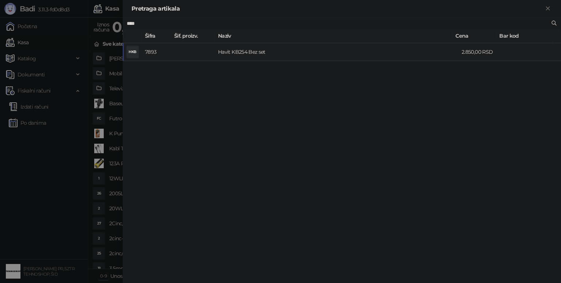
type input "****"
click at [178, 56] on td at bounding box center [193, 52] width 44 height 18
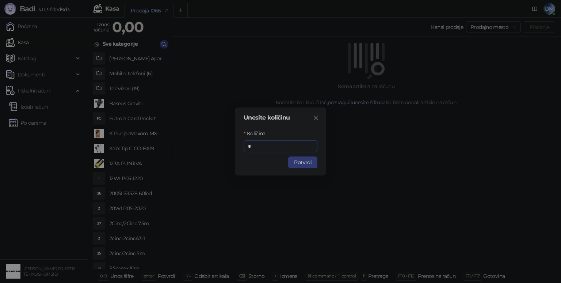
click at [302, 165] on button "Potvrdi" at bounding box center [302, 162] width 29 height 12
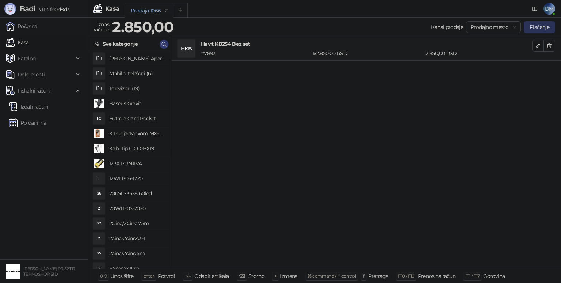
click at [541, 24] on button "Plaćanje" at bounding box center [538, 27] width 31 height 12
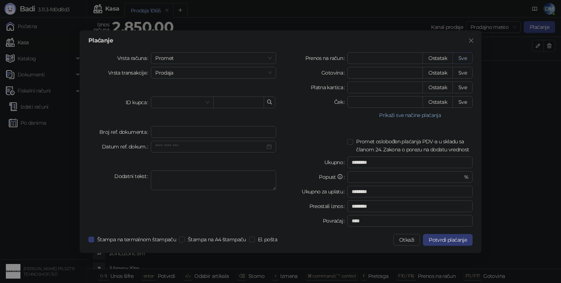
click at [466, 58] on button "Sve" at bounding box center [462, 58] width 20 height 12
type input "****"
click at [206, 101] on span at bounding box center [182, 102] width 54 height 11
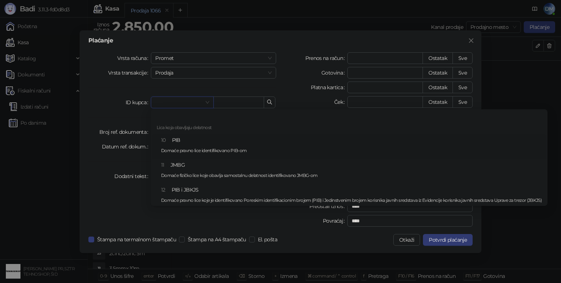
click at [192, 139] on div "10 PIB Domaće pravno lice identifikovano PIB-om" at bounding box center [351, 146] width 380 height 21
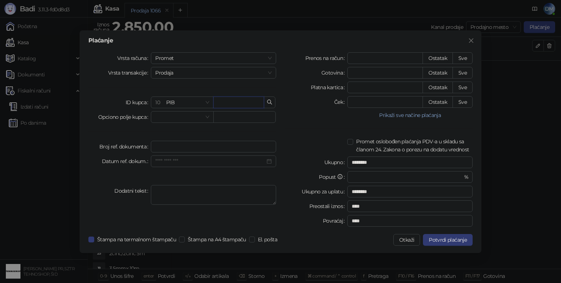
click at [240, 99] on input "text" at bounding box center [238, 102] width 51 height 12
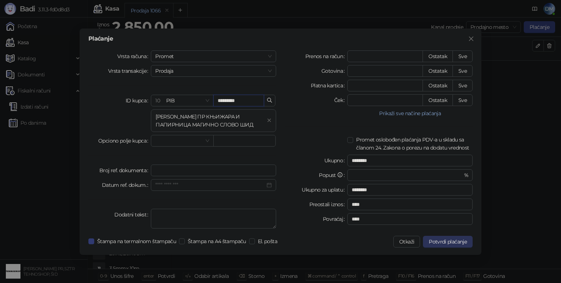
type input "*********"
click at [448, 244] on span "Potvrdi plaćanje" at bounding box center [448, 241] width 38 height 7
